Goal: Communication & Community: Answer question/provide support

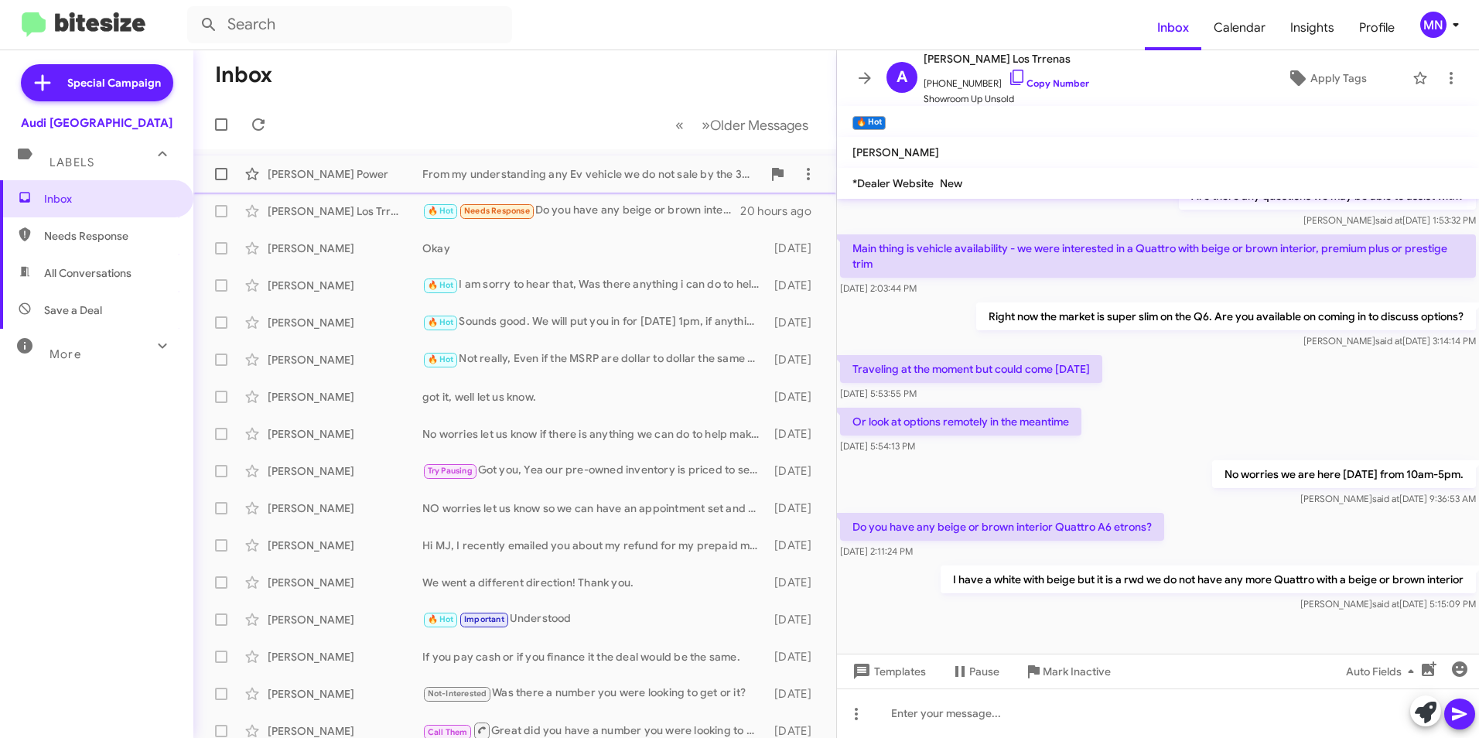
click at [558, 168] on div "From my understanding any Ev vehicle we do not sale by the 30th will still be a…" at bounding box center [592, 173] width 340 height 15
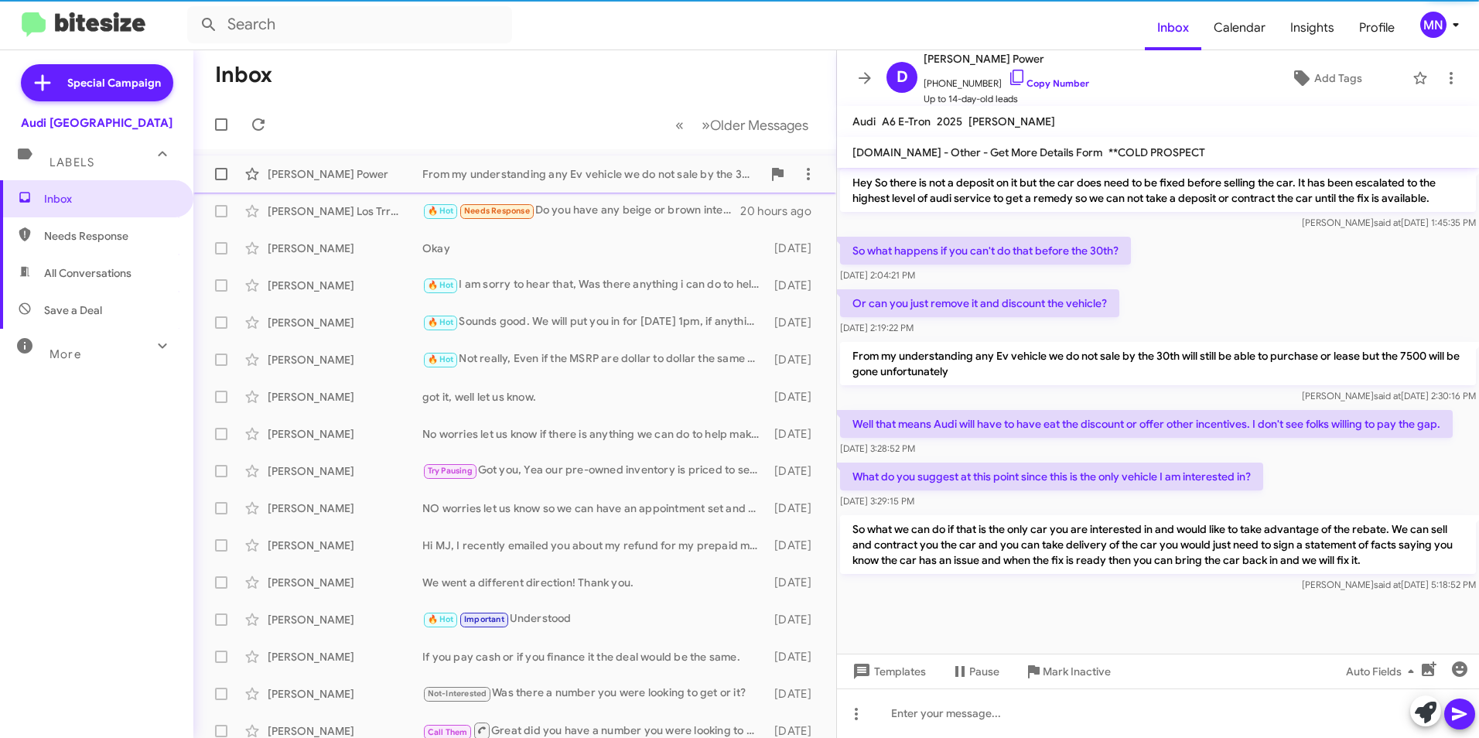
scroll to position [717, 0]
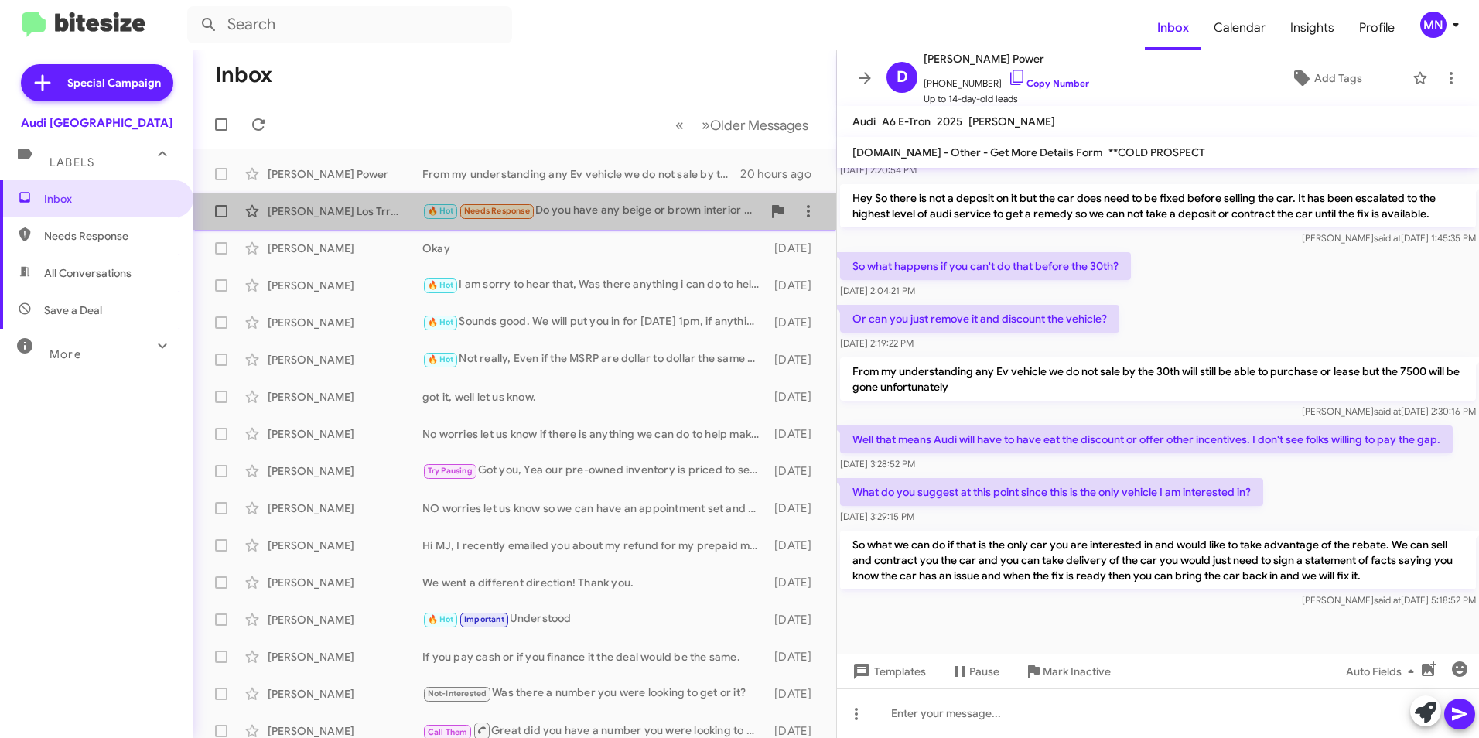
click at [626, 207] on div "🔥 Hot Needs Response Do you have any beige or brown interior Quattro A6 etrons?" at bounding box center [592, 211] width 340 height 18
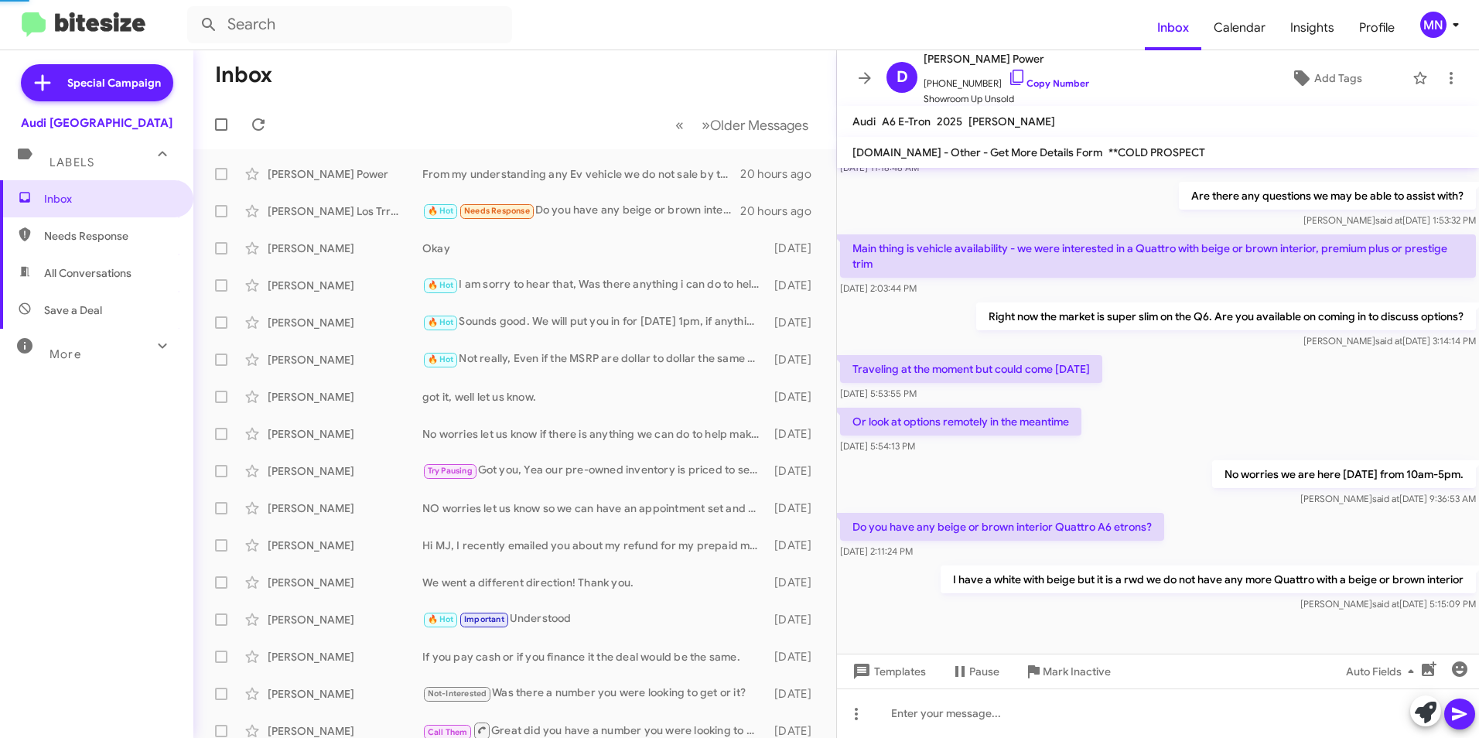
scroll to position [141, 0]
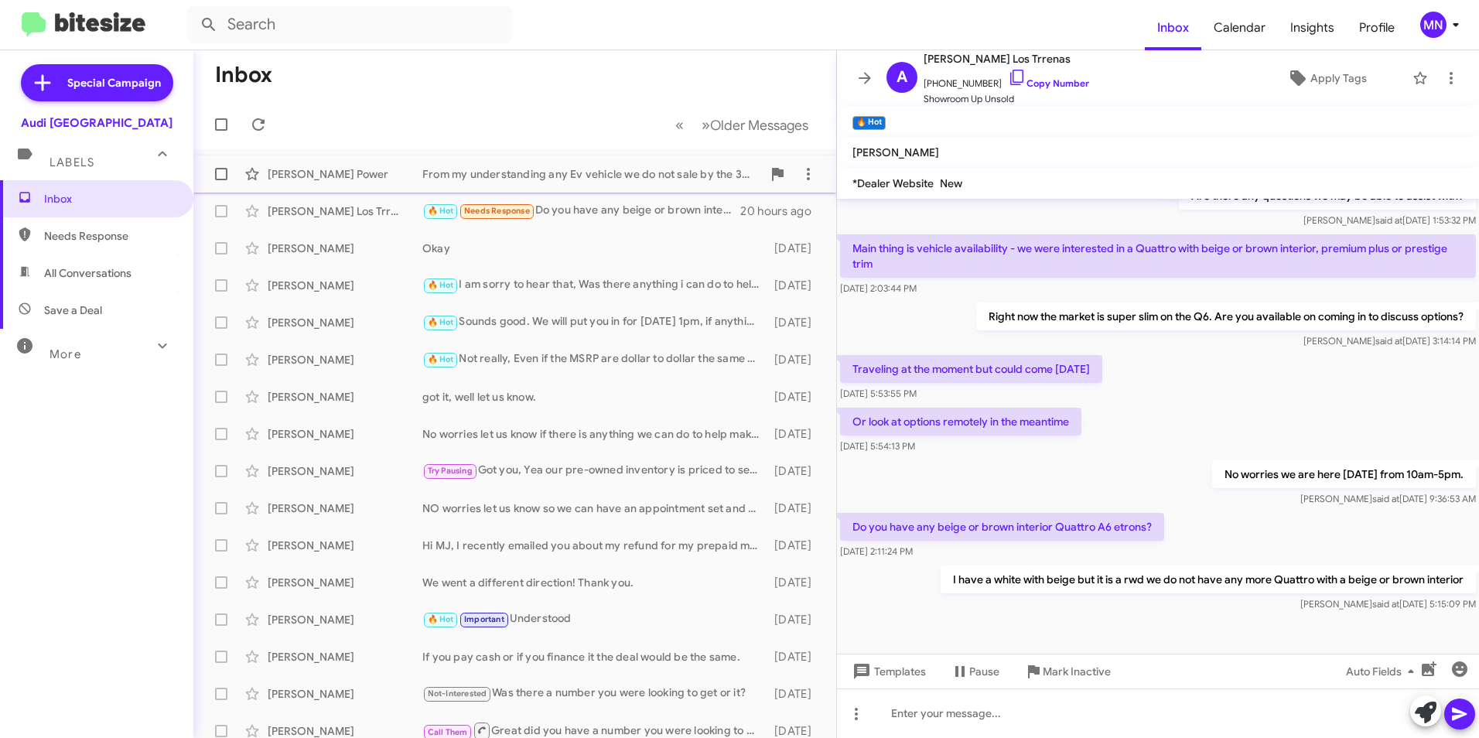
click at [618, 177] on div "From my understanding any Ev vehicle we do not sale by the 30th will still be a…" at bounding box center [592, 173] width 340 height 15
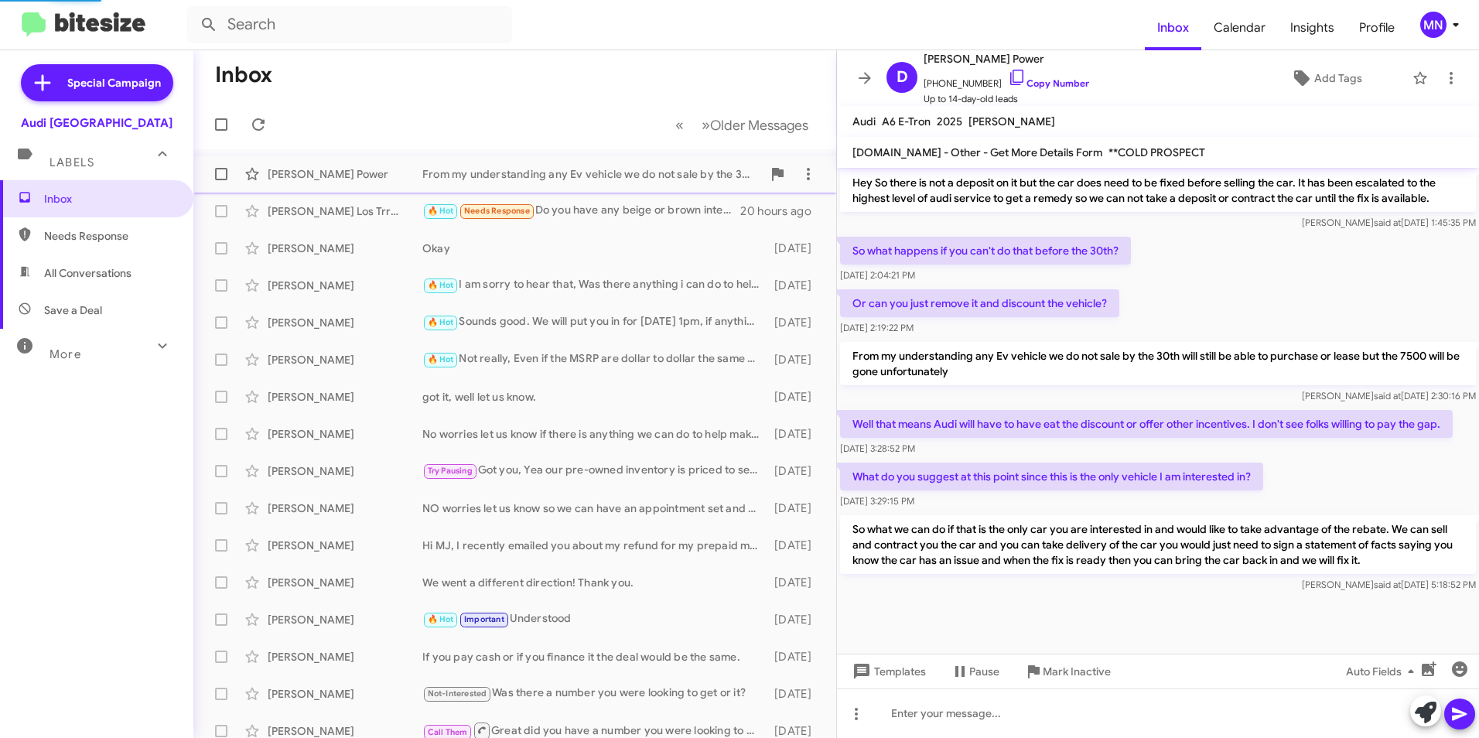
scroll to position [717, 0]
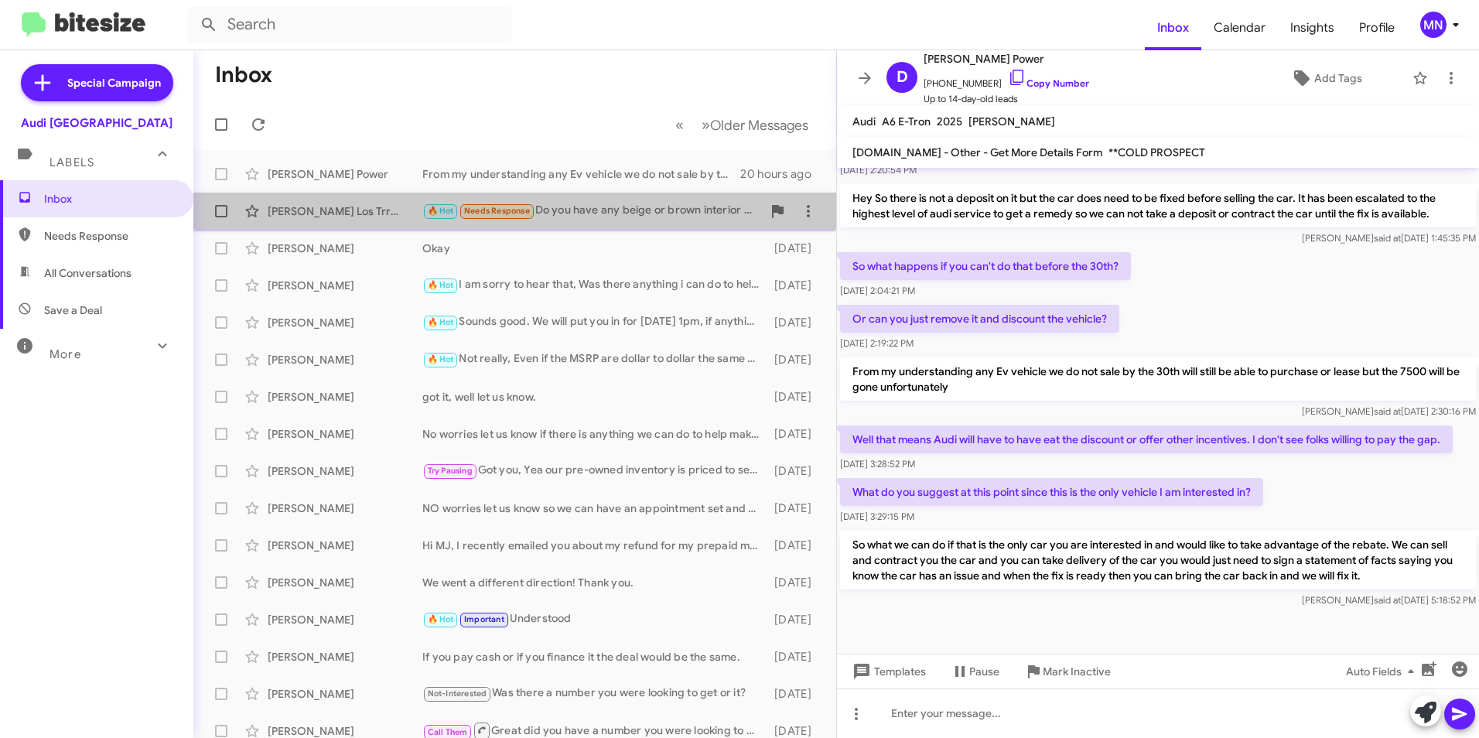
click at [624, 196] on div "[PERSON_NAME] Los Trrenas 🔥 Hot Needs Response Do you have any beige or brown i…" at bounding box center [515, 211] width 618 height 31
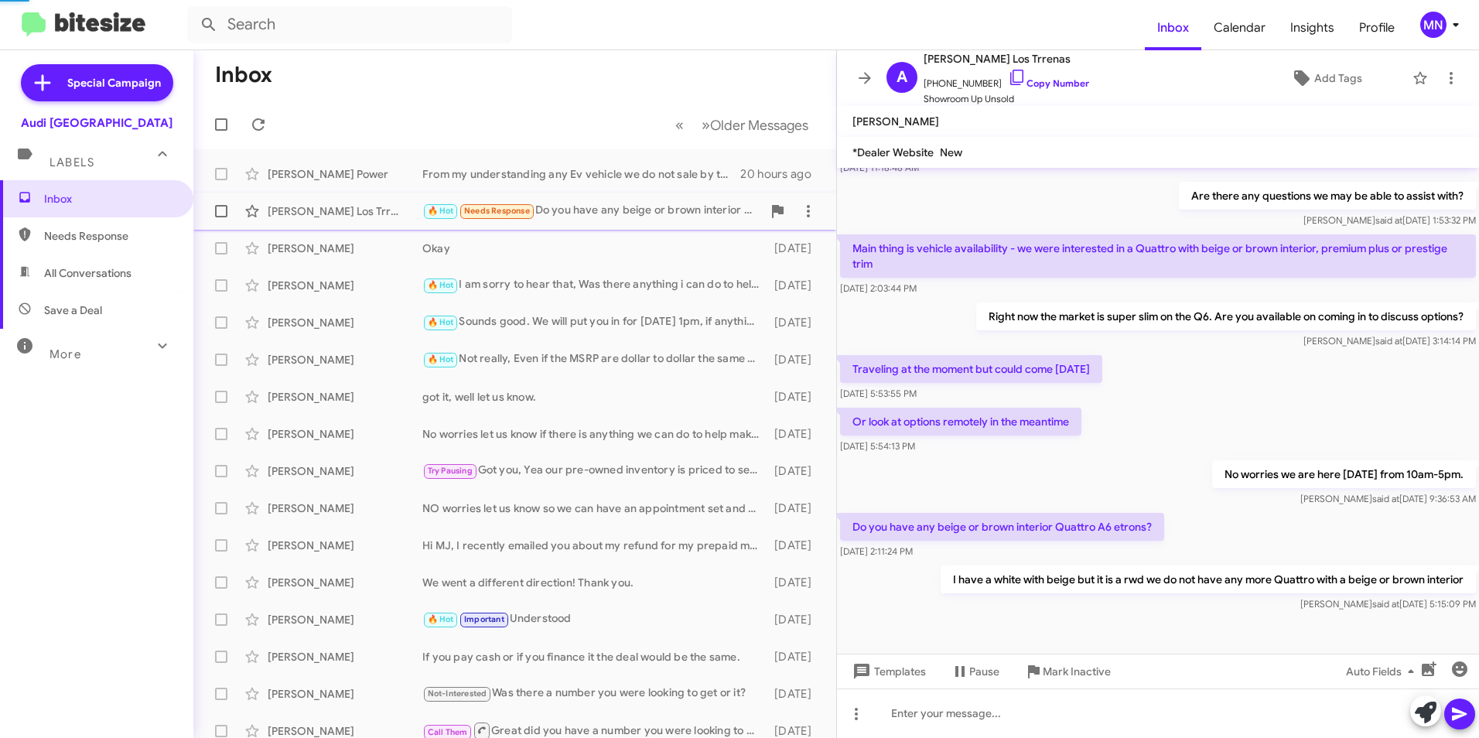
scroll to position [141, 0]
